Goal: Task Accomplishment & Management: Complete application form

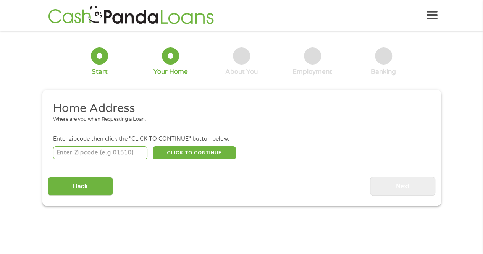
click at [112, 152] on input "number" at bounding box center [100, 152] width 94 height 13
type input "18347"
click at [123, 149] on input "18347" at bounding box center [100, 152] width 94 height 13
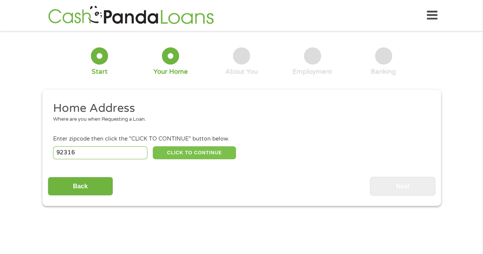
type input "92316"
click at [171, 149] on button "CLICK TO CONTINUE" at bounding box center [194, 152] width 83 height 13
type input "92316"
type input "Bloomington"
select select "[US_STATE]"
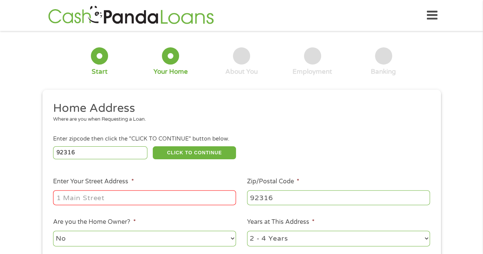
click at [138, 195] on input "Enter Your Street Address *" at bounding box center [144, 197] width 183 height 15
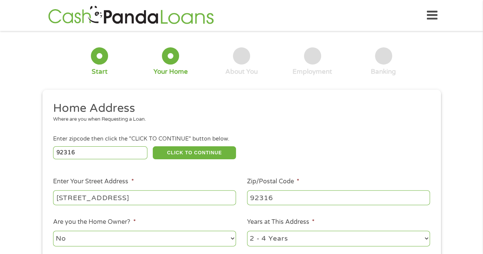
type input "[STREET_ADDRESS]"
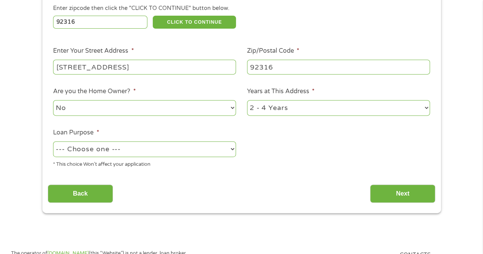
scroll to position [131, 0]
click at [147, 155] on select "--- Choose one --- Pay Bills Debt Consolidation Home Improvement Major Purchase…" at bounding box center [144, 149] width 183 height 16
select select "paybills"
click at [53, 141] on select "--- Choose one --- Pay Bills Debt Consolidation Home Improvement Major Purchase…" at bounding box center [144, 149] width 183 height 16
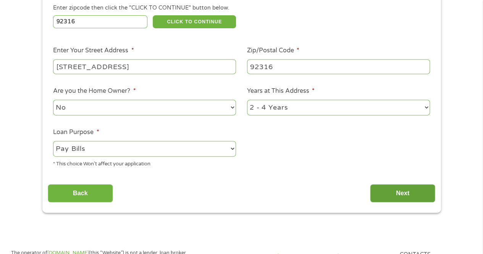
click at [421, 197] on input "Next" at bounding box center [402, 193] width 65 height 19
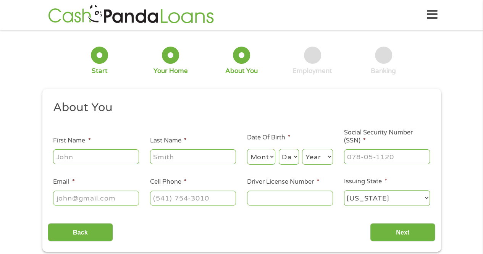
scroll to position [0, 0]
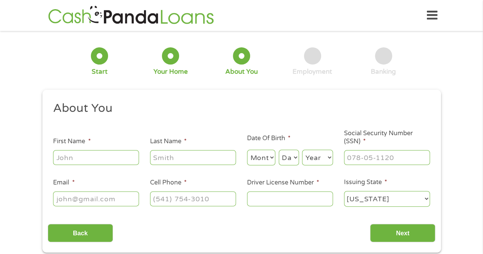
click at [118, 157] on input "First Name *" at bounding box center [96, 157] width 86 height 15
type input "[PERSON_NAME]"
select select "12"
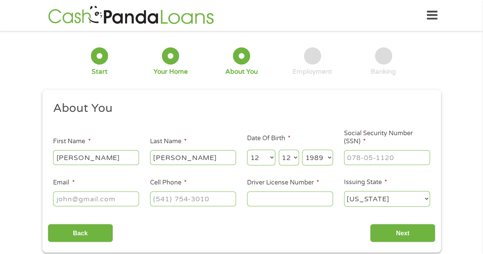
select select "1987"
click at [366, 153] on input "___-__-____" at bounding box center [387, 157] width 86 height 15
type input "609-36-7478"
type input "[EMAIL_ADDRESS][DOMAIN_NAME]"
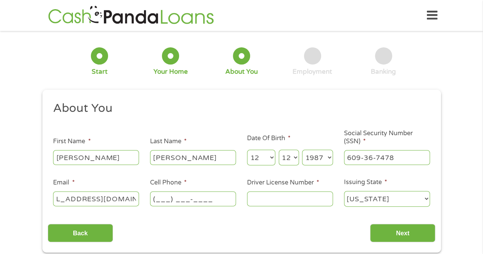
scroll to position [0, 0]
type input "[PHONE_NUMBER]"
click at [303, 204] on input "Driver License Number *" at bounding box center [290, 198] width 86 height 15
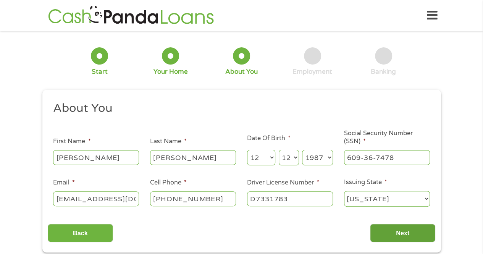
type input "D7331783"
click at [398, 232] on input "Next" at bounding box center [402, 233] width 65 height 19
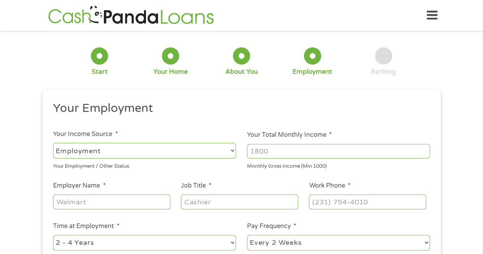
click at [271, 164] on div "Monthly Gross Income (Min 1000)" at bounding box center [338, 165] width 183 height 10
click at [291, 153] on input "Your Total Monthly Income *" at bounding box center [338, 151] width 183 height 15
type input "6700.00"
type input "On Trac"
type input "Operations Manager"
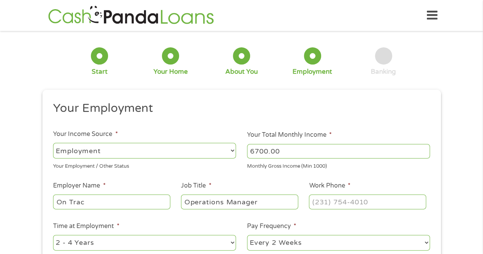
type input "(___) ___-____"
paste input "8"
type input "(800) 3__-____"
type input "[PHONE_NUMBER]"
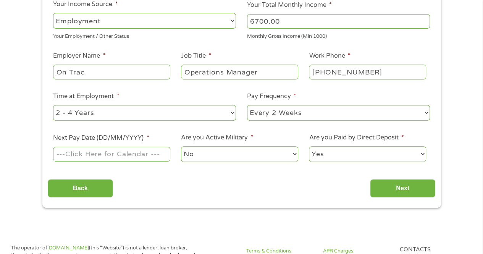
scroll to position [131, 0]
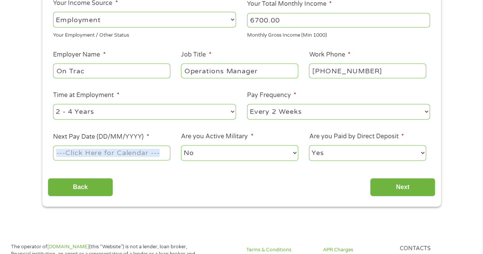
drag, startPoint x: 134, startPoint y: 164, endPoint x: 145, endPoint y: 155, distance: 13.8
click at [145, 155] on ul "Your Employment Your Income Source * --- Choose one --- Employment [DEMOGRAPHIC…" at bounding box center [242, 69] width 388 height 198
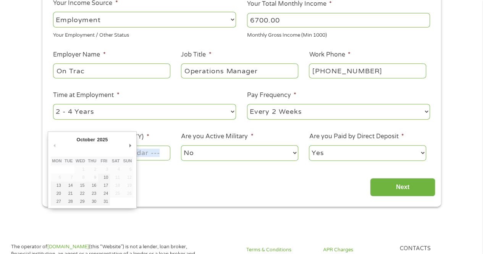
click at [145, 155] on input "Next Pay Date (DD/MM/YYYY) *" at bounding box center [111, 152] width 117 height 15
type input "[DATE]"
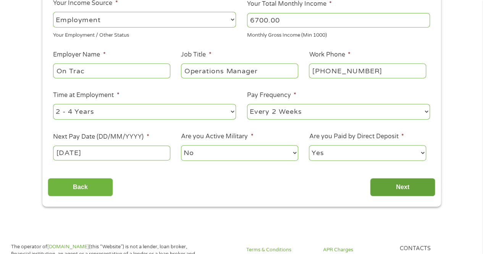
click at [383, 189] on input "Next" at bounding box center [402, 187] width 65 height 19
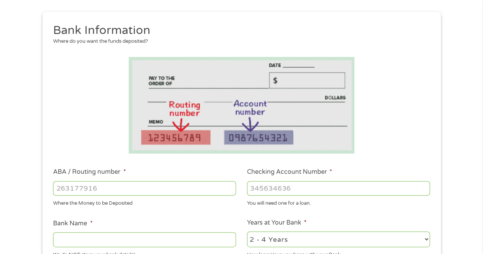
scroll to position [78, 0]
click at [175, 200] on div "Where the Money to be Deposited" at bounding box center [144, 202] width 183 height 10
click at [152, 181] on input "ABA / Routing number *" at bounding box center [144, 188] width 183 height 15
type input "031101334"
type input "SoFi Bank, National Association"
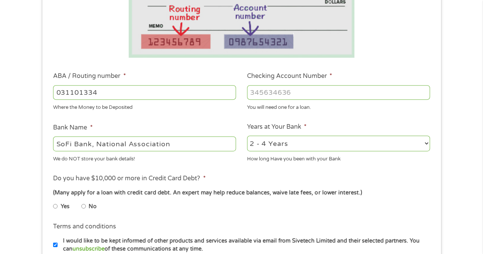
scroll to position [176, 0]
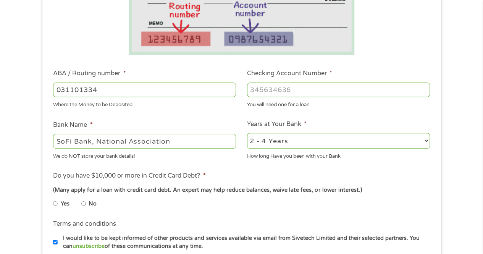
click at [292, 92] on input "Checking Account Number *" at bounding box center [338, 89] width 183 height 15
click at [326, 92] on input "Checking Account Number *" at bounding box center [338, 89] width 183 height 15
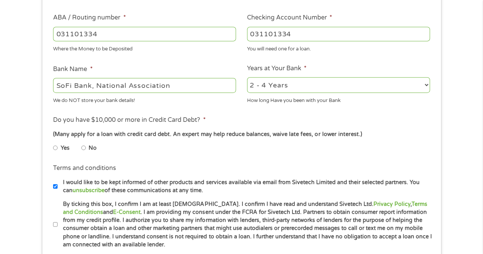
scroll to position [244, 0]
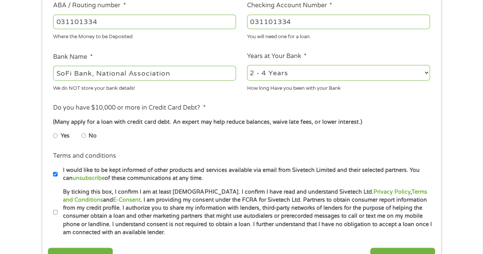
type input "031101334"
click at [90, 134] on label "No" at bounding box center [93, 136] width 8 height 8
click at [86, 134] on input "No" at bounding box center [83, 135] width 5 height 12
radio input "true"
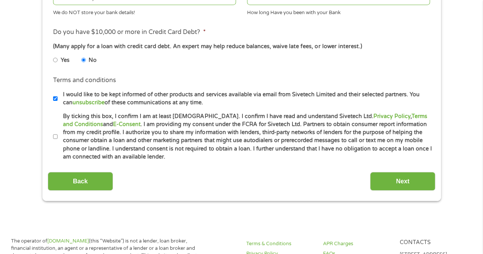
scroll to position [320, 0]
click at [57, 137] on input "By ticking this box, I confirm I am at least [DEMOGRAPHIC_DATA]. I confirm I ha…" at bounding box center [55, 136] width 5 height 12
checkbox input "true"
click at [383, 176] on input "Next" at bounding box center [402, 180] width 65 height 19
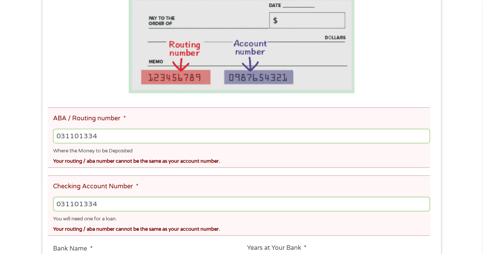
scroll to position [167, 0]
click at [121, 205] on input "031101334" at bounding box center [241, 203] width 376 height 15
type input "0"
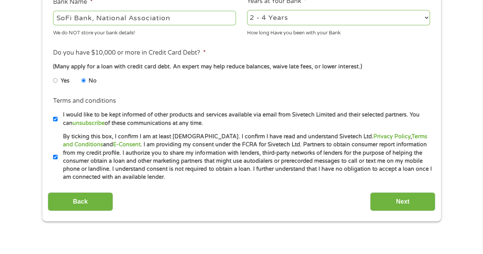
scroll to position [414, 0]
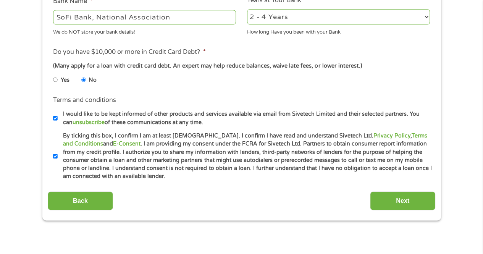
type input "411003778351"
drag, startPoint x: 407, startPoint y: 191, endPoint x: 407, endPoint y: 198, distance: 7.3
click at [407, 198] on div "Back Next" at bounding box center [242, 198] width 388 height 24
click at [407, 198] on input "Next" at bounding box center [402, 200] width 65 height 19
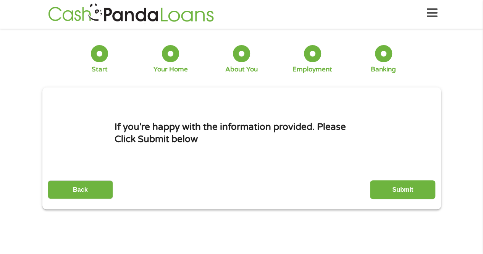
scroll to position [0, 0]
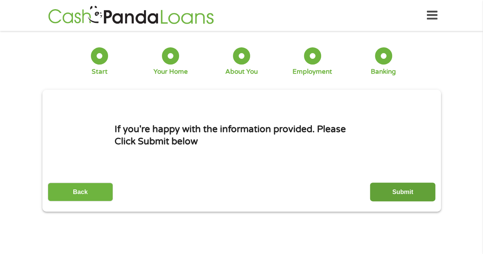
click at [409, 197] on input "Submit" at bounding box center [402, 191] width 65 height 19
